Goal: Task Accomplishment & Management: Use online tool/utility

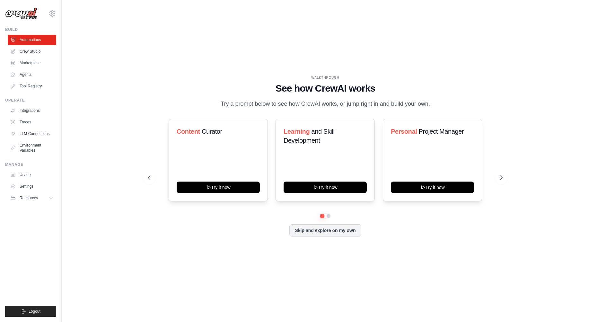
click at [106, 164] on div "WALKTHROUGH See how CrewAI works Try a prompt below to see how CrewAI works, or…" at bounding box center [325, 160] width 507 height 309
click at [20, 49] on link "Crew Studio" at bounding box center [32, 51] width 49 height 10
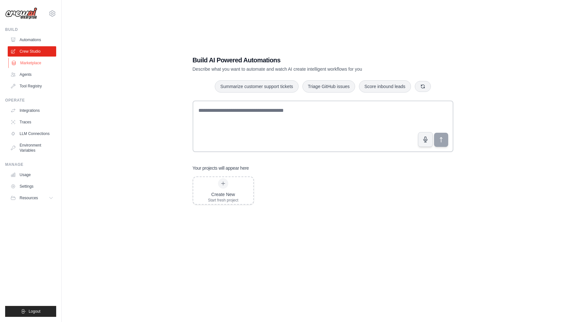
click at [25, 61] on link "Marketplace" at bounding box center [32, 63] width 49 height 10
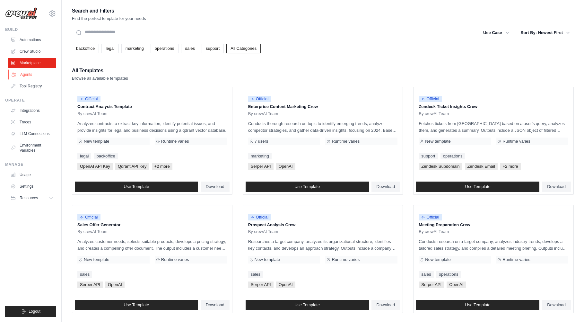
click at [27, 75] on link "Agents" at bounding box center [32, 74] width 49 height 10
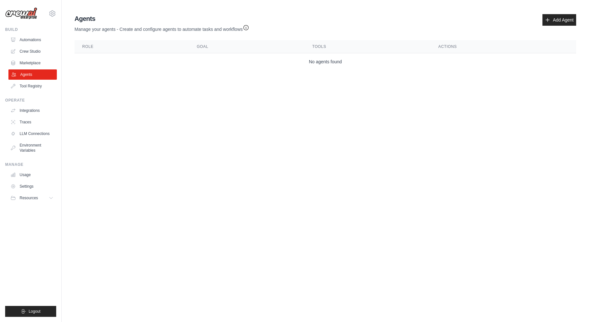
click at [27, 78] on link "Agents" at bounding box center [32, 74] width 49 height 10
click at [24, 84] on link "Tool Registry" at bounding box center [32, 86] width 49 height 10
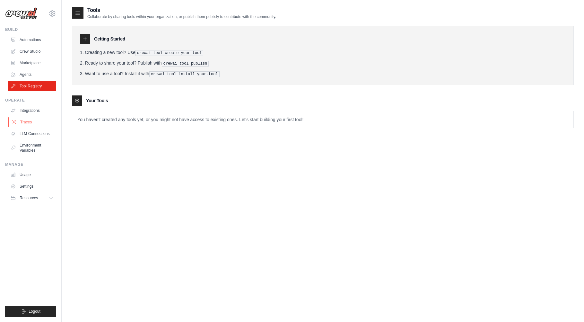
click at [30, 119] on link "Traces" at bounding box center [32, 122] width 49 height 10
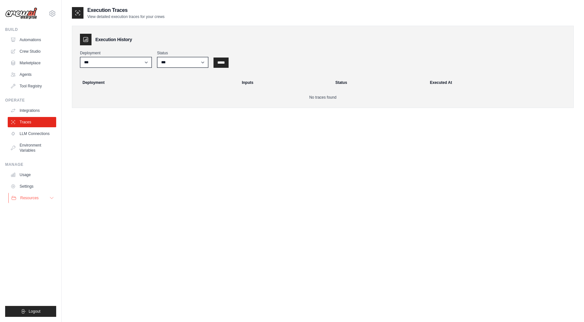
click at [48, 199] on button "Resources" at bounding box center [32, 198] width 49 height 10
click at [26, 175] on link "Usage" at bounding box center [32, 175] width 49 height 10
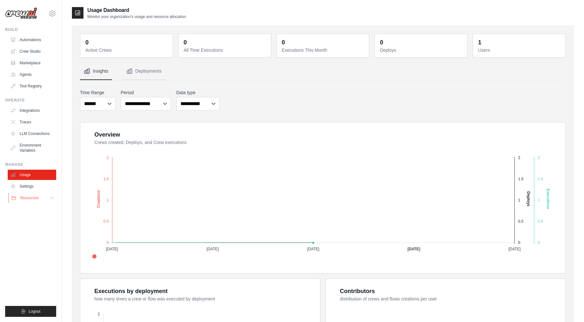
click at [24, 202] on button "Resources" at bounding box center [32, 198] width 49 height 10
click at [149, 71] on button "Deployments" at bounding box center [143, 71] width 43 height 17
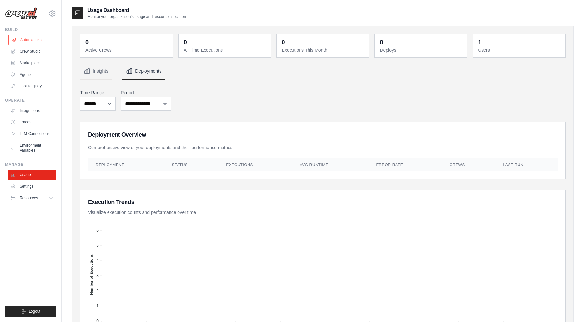
click at [23, 39] on link "Automations" at bounding box center [32, 40] width 49 height 10
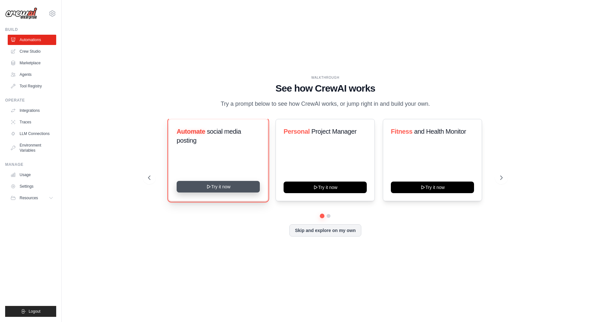
click at [225, 188] on button "Try it now" at bounding box center [218, 187] width 83 height 12
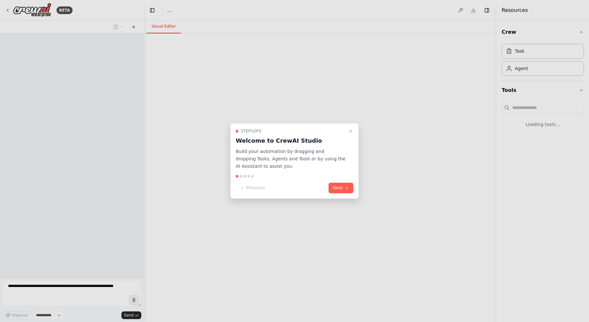
select select "****"
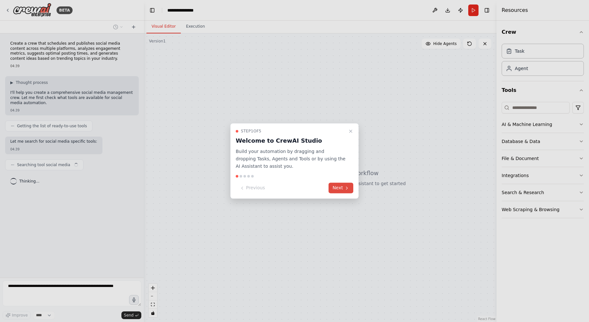
click at [338, 187] on button "Next" at bounding box center [341, 188] width 25 height 11
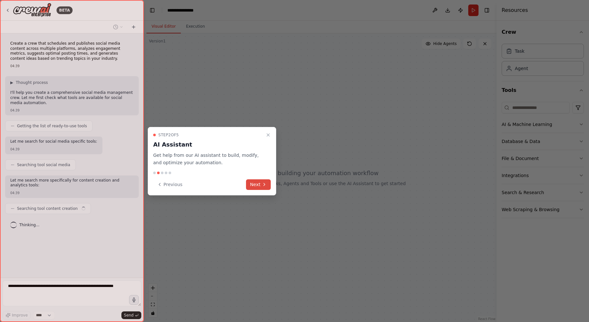
click at [257, 185] on button "Next" at bounding box center [258, 184] width 25 height 11
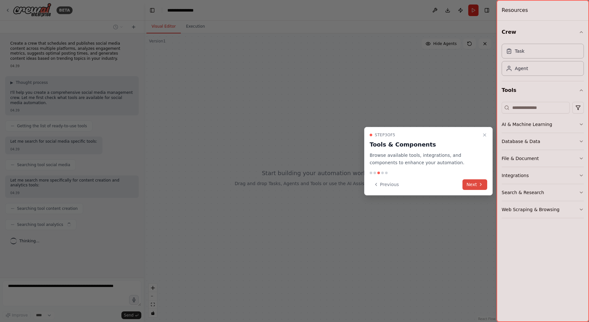
click at [471, 181] on button "Next" at bounding box center [475, 184] width 25 height 11
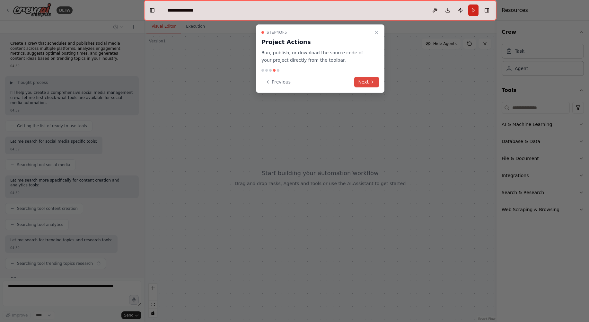
scroll to position [13, 0]
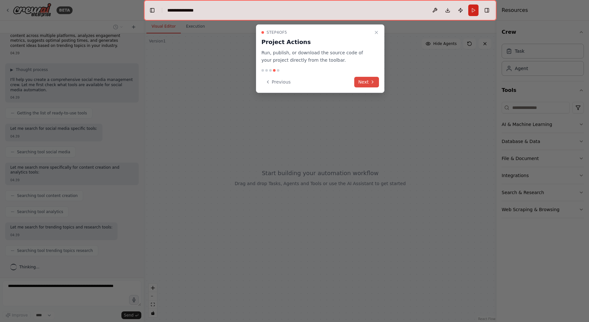
click at [369, 79] on button "Next" at bounding box center [366, 82] width 25 height 11
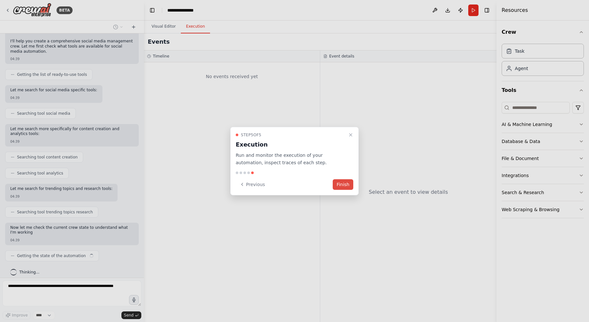
scroll to position [57, 0]
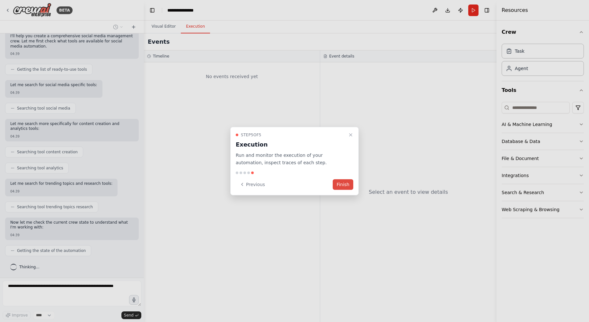
click at [339, 186] on button "Finish" at bounding box center [343, 184] width 21 height 11
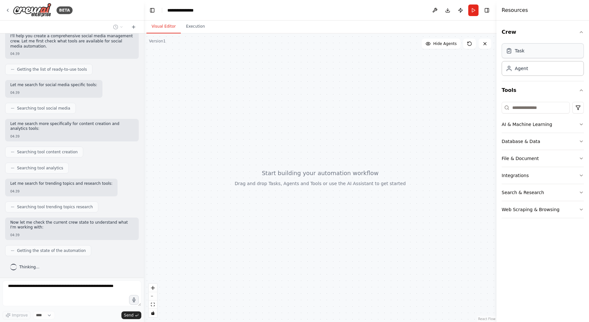
click at [554, 54] on div "Task" at bounding box center [543, 50] width 82 height 15
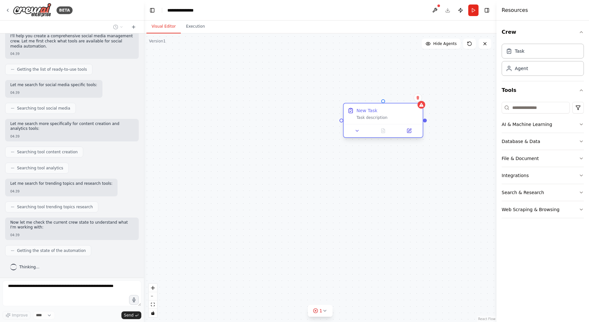
drag, startPoint x: 476, startPoint y: 109, endPoint x: 357, endPoint y: 117, distance: 119.4
click at [357, 117] on div "Task description" at bounding box center [388, 117] width 62 height 5
click at [418, 96] on icon at bounding box center [418, 98] width 4 height 4
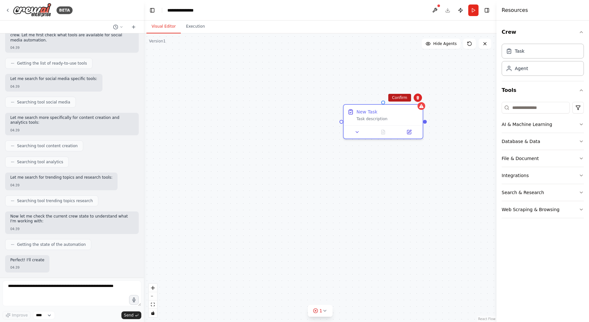
click at [395, 99] on button "Confirm" at bounding box center [399, 98] width 23 height 8
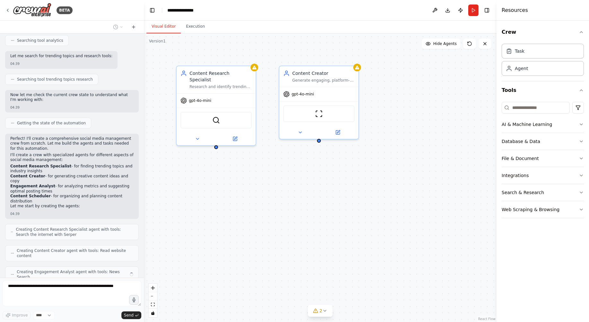
scroll to position [205, 0]
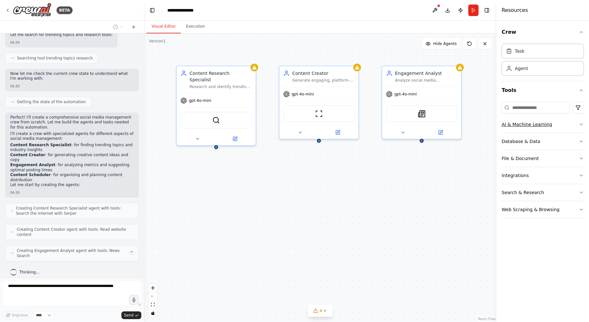
click at [581, 124] on icon "button" at bounding box center [581, 124] width 5 height 5
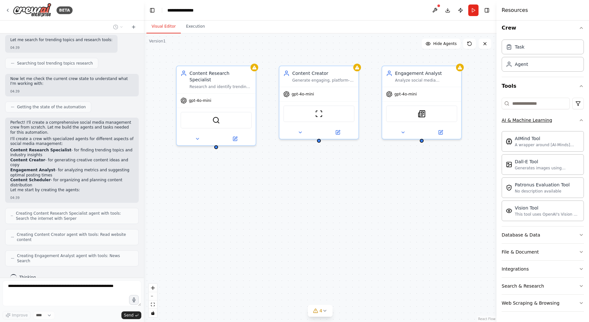
scroll to position [216, 0]
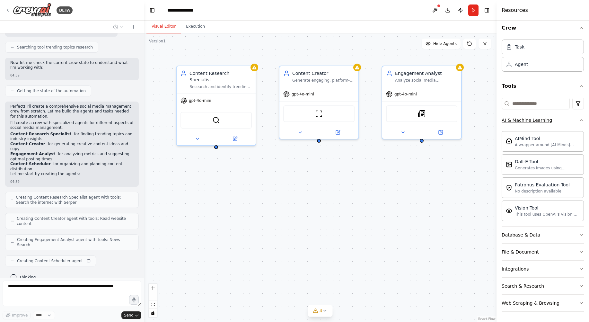
click at [580, 121] on icon "button" at bounding box center [581, 120] width 3 height 1
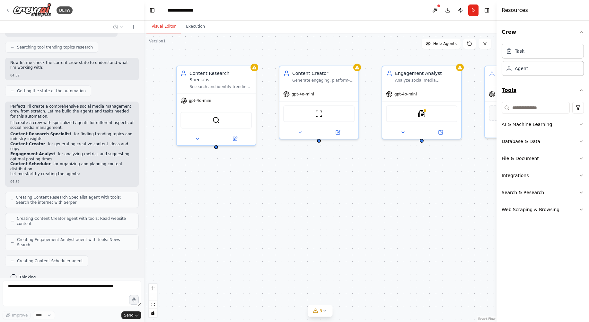
click at [579, 91] on icon "button" at bounding box center [581, 90] width 5 height 5
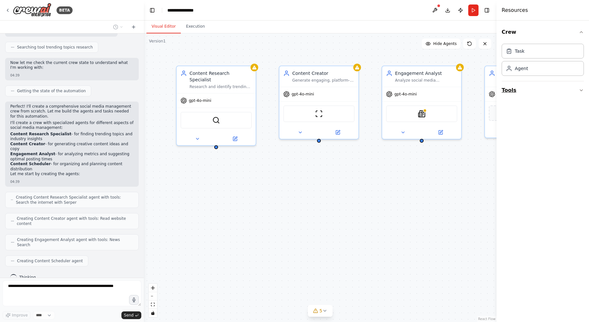
click at [579, 91] on icon "button" at bounding box center [581, 90] width 5 height 5
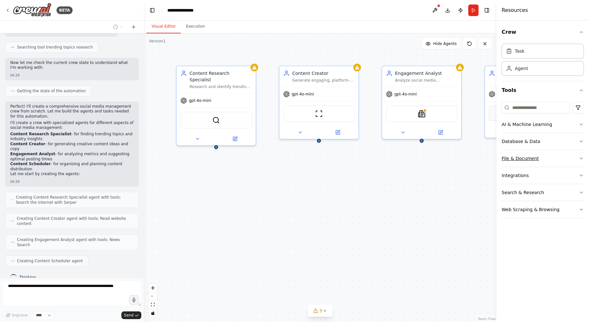
click at [579, 158] on button "File & Document" at bounding box center [543, 158] width 82 height 17
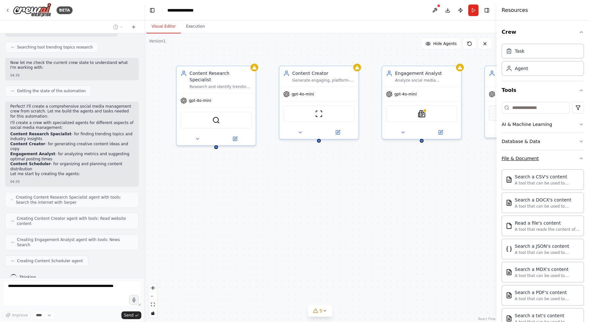
click at [579, 158] on icon "button" at bounding box center [581, 158] width 5 height 5
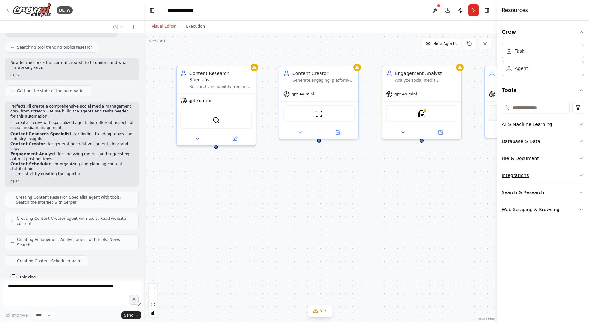
click at [580, 178] on button "Integrations" at bounding box center [543, 175] width 82 height 17
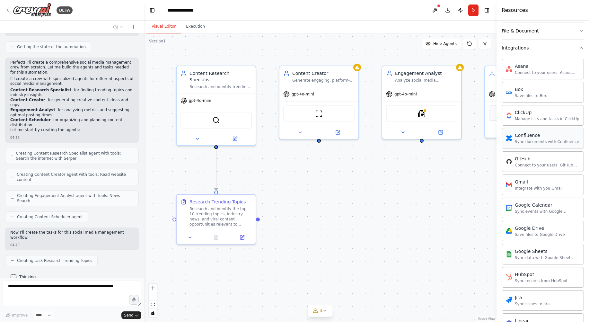
scroll to position [50, 0]
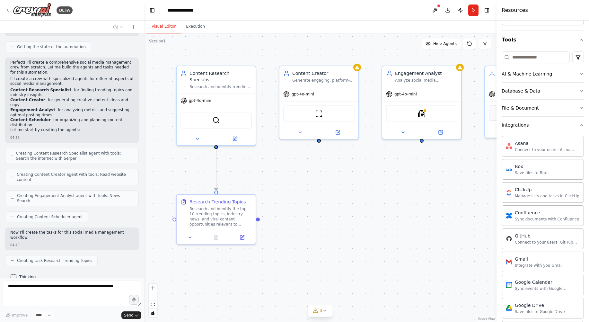
click at [579, 127] on icon "button" at bounding box center [581, 124] width 5 height 5
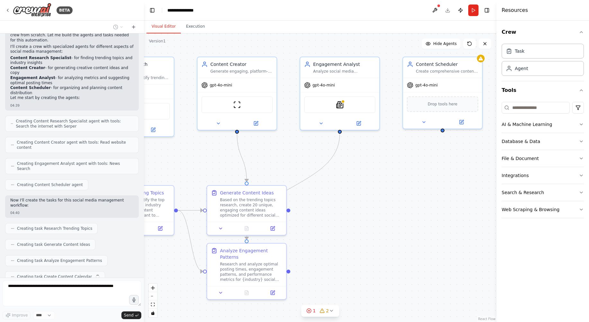
scroll to position [308, 0]
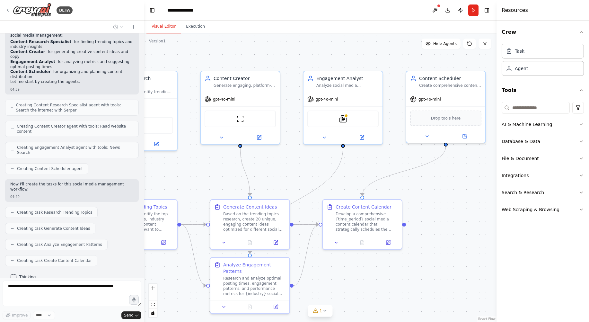
drag, startPoint x: 452, startPoint y: 259, endPoint x: 373, endPoint y: 264, distance: 78.9
click at [373, 264] on div ".deletable-edge-delete-btn { width: 20px; height: 20px; border: 0px solid #ffff…" at bounding box center [320, 177] width 353 height 288
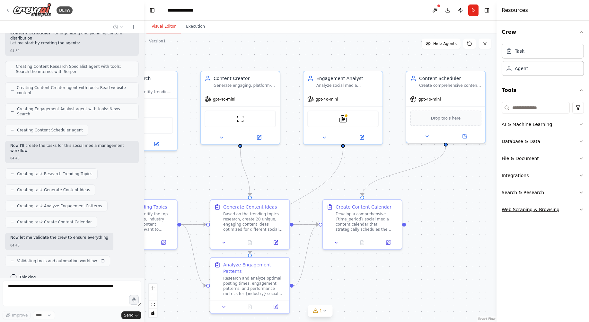
scroll to position [352, 0]
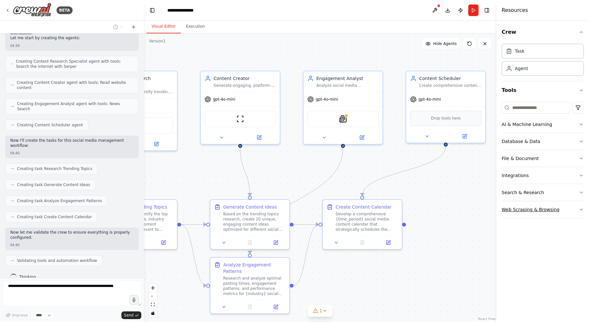
click at [580, 210] on icon "button" at bounding box center [581, 209] width 5 height 5
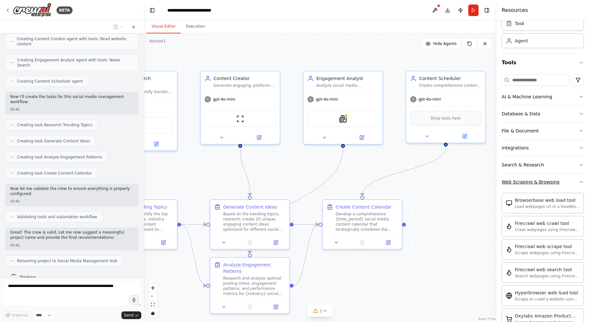
scroll to position [27, 0]
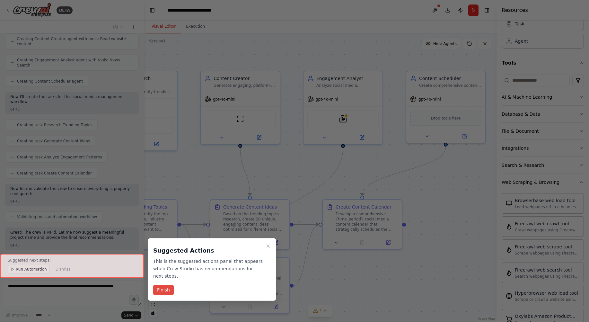
click at [164, 285] on button "Finish" at bounding box center [163, 290] width 21 height 11
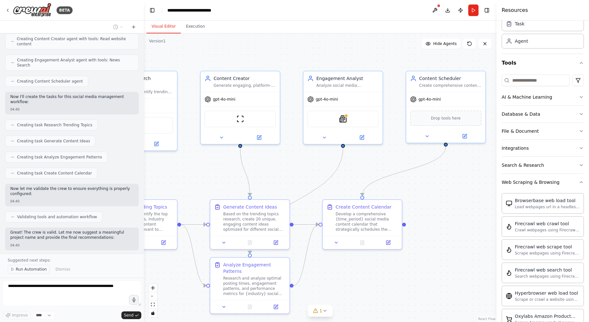
click at [22, 268] on span "Run Automation" at bounding box center [31, 269] width 31 height 5
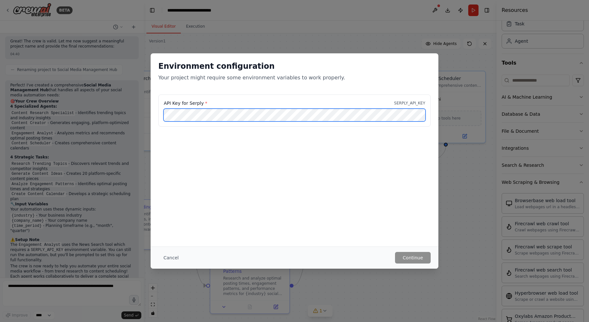
scroll to position [592, 0]
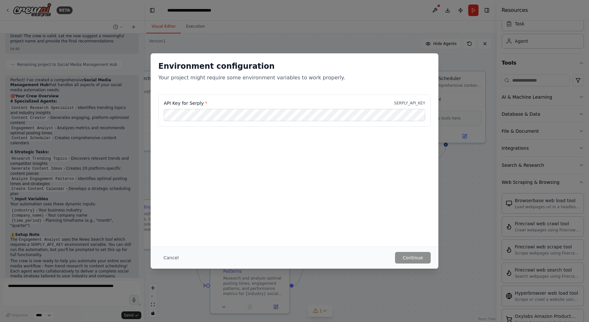
click at [349, 218] on div "Environment configuration Your project might require some environment variables…" at bounding box center [295, 149] width 288 height 193
click at [449, 198] on div "Environment configuration Your project might require some environment variables…" at bounding box center [294, 161] width 589 height 322
click at [171, 252] on button "Cancel" at bounding box center [170, 258] width 25 height 12
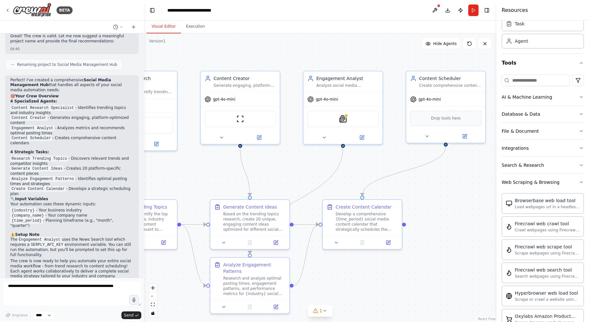
click at [324, 37] on div ".deletable-edge-delete-btn { width: 20px; height: 20px; border: 0px solid #ffff…" at bounding box center [320, 177] width 353 height 288
click at [447, 9] on button "Download" at bounding box center [448, 10] width 10 height 12
click at [293, 37] on div ".deletable-edge-delete-btn { width: 20px; height: 20px; border: 0px solid #ffff…" at bounding box center [320, 177] width 353 height 288
click at [190, 33] on button "Execution" at bounding box center [195, 26] width 29 height 13
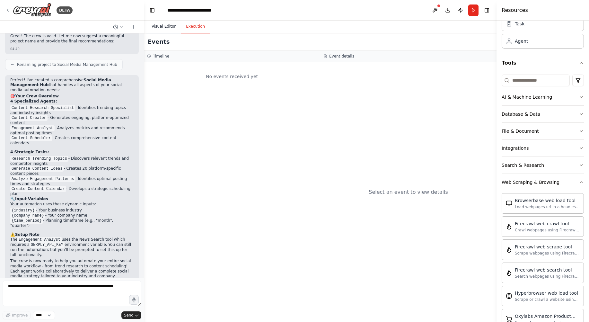
click at [164, 31] on button "Visual Editor" at bounding box center [163, 26] width 34 height 13
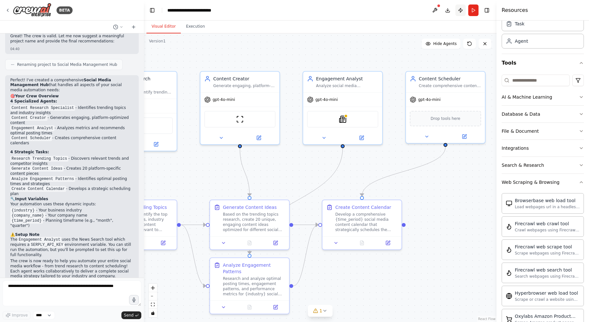
click at [464, 11] on button "Publish" at bounding box center [461, 10] width 10 height 12
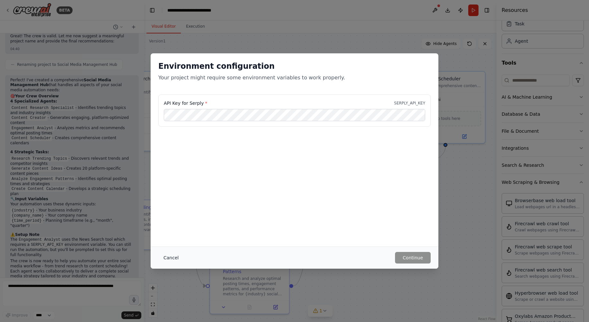
click at [166, 256] on button "Cancel" at bounding box center [170, 258] width 25 height 12
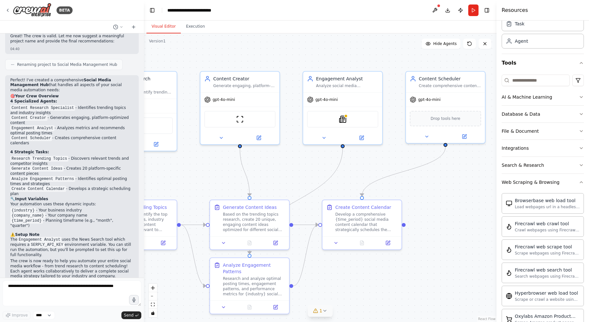
click at [324, 307] on button "1" at bounding box center [320, 311] width 25 height 12
click at [295, 308] on span "Tool SerplyNewsSearchTool is not configured. Missing environment variables: SER…" at bounding box center [324, 308] width 158 height 10
click at [421, 280] on div ".deletable-edge-delete-btn { width: 20px; height: 20px; border: 0px solid #ffff…" at bounding box center [320, 177] width 353 height 288
click at [399, 275] on icon at bounding box center [400, 276] width 5 height 5
click at [412, 274] on div ".deletable-edge-delete-btn { width: 20px; height: 20px; border: 0px solid #ffff…" at bounding box center [320, 177] width 353 height 288
